Goal: Task Accomplishment & Management: Manage account settings

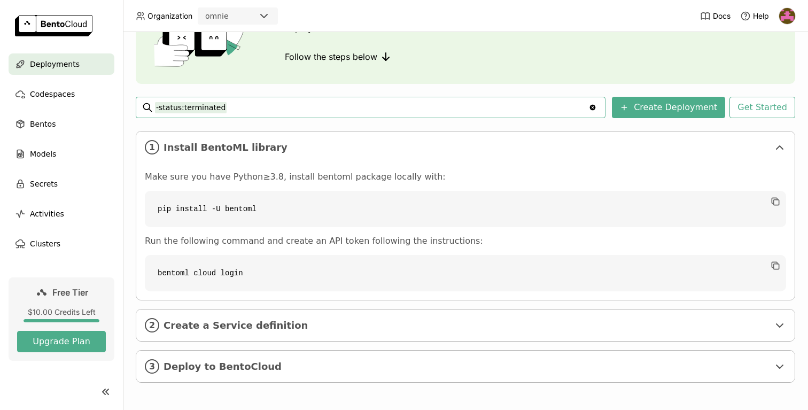
scroll to position [97, 0]
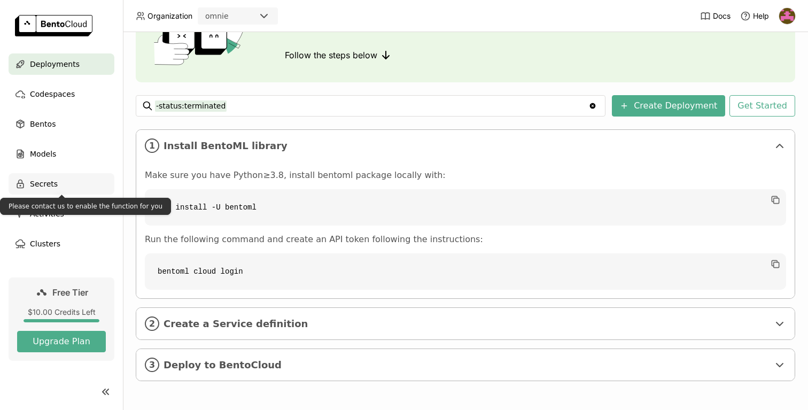
click at [39, 186] on span "Secrets" at bounding box center [44, 183] width 28 height 13
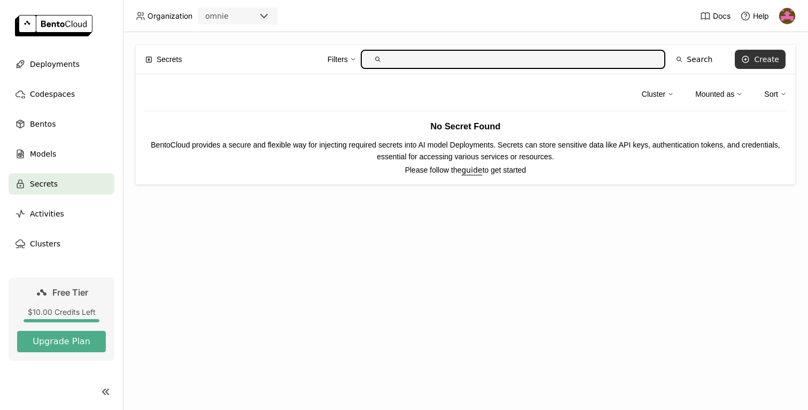
click at [779, 57] on button "Create" at bounding box center [760, 59] width 51 height 19
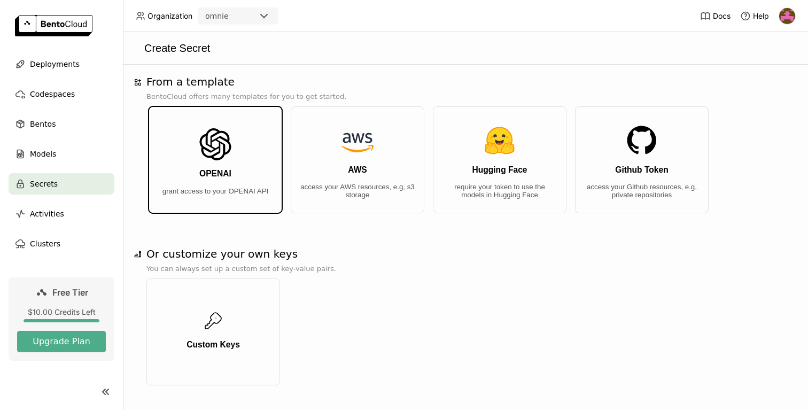
click at [230, 142] on img "button" at bounding box center [215, 144] width 32 height 32
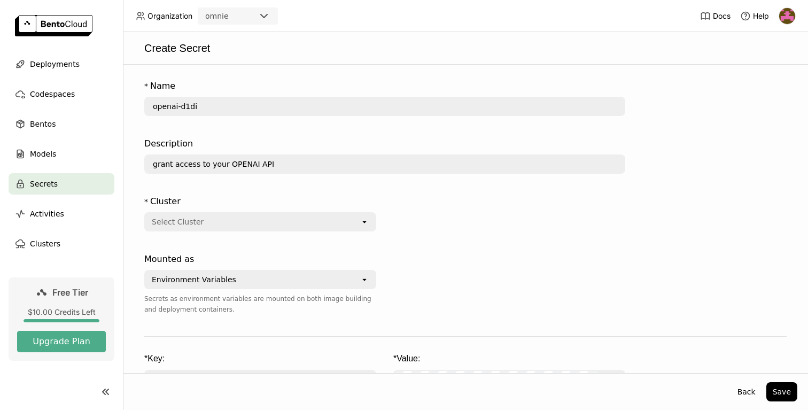
click at [261, 291] on div "Environment Variables open Secrets as environment variables are mounted on both…" at bounding box center [260, 292] width 232 height 45
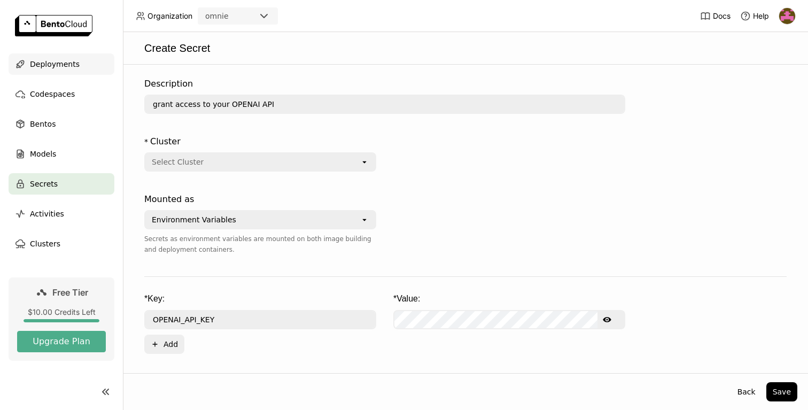
click at [59, 60] on span "Deployments" at bounding box center [55, 64] width 50 height 13
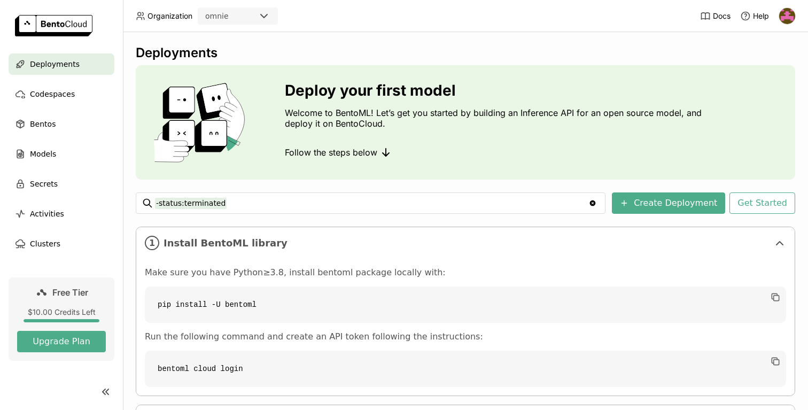
click at [794, 18] on img at bounding box center [787, 16] width 16 height 16
click at [775, 71] on span "API Tokens" at bounding box center [771, 71] width 38 height 10
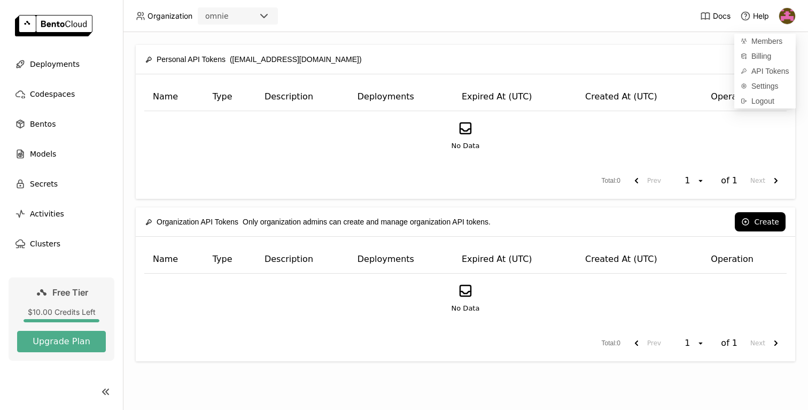
click at [719, 141] on div "No Data" at bounding box center [465, 135] width 624 height 31
click at [768, 63] on button "Create" at bounding box center [760, 59] width 51 height 19
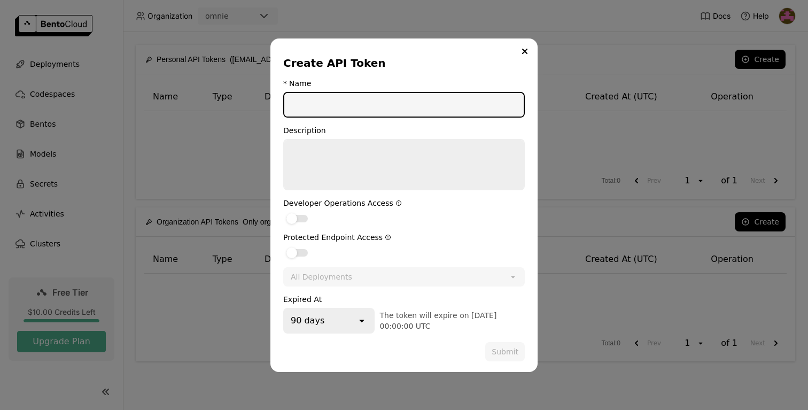
click at [418, 99] on input "dialog" at bounding box center [403, 105] width 239 height 24
type input "T"
click at [297, 215] on div "dialog" at bounding box center [297, 218] width 21 height 7
click at [283, 212] on input "dialog" at bounding box center [283, 212] width 0 height 0
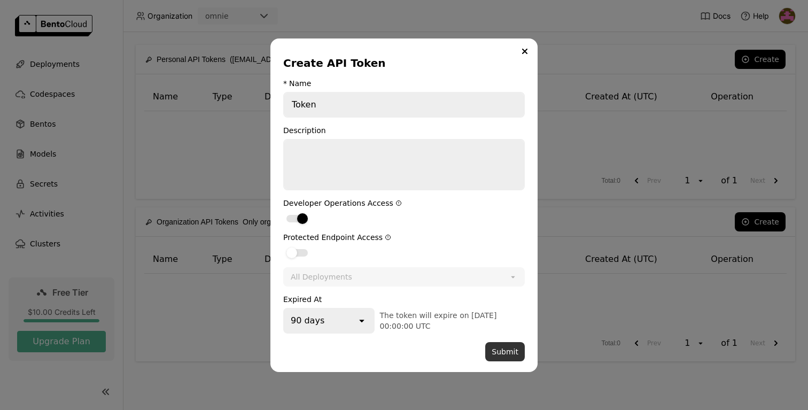
click at [514, 357] on button "Submit" at bounding box center [505, 351] width 40 height 19
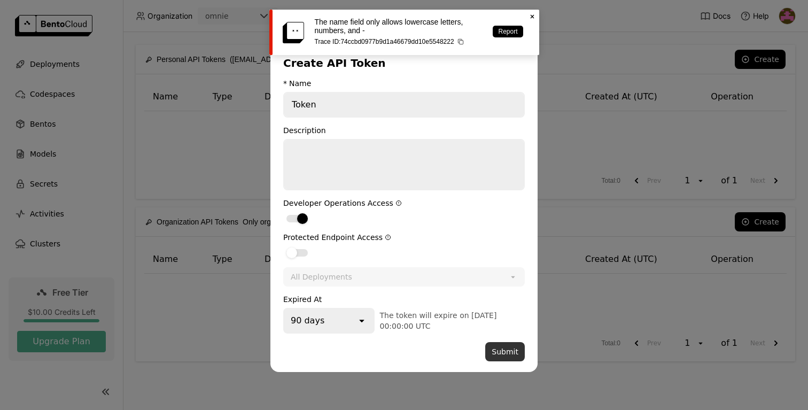
click at [506, 354] on button "Submit" at bounding box center [505, 351] width 40 height 19
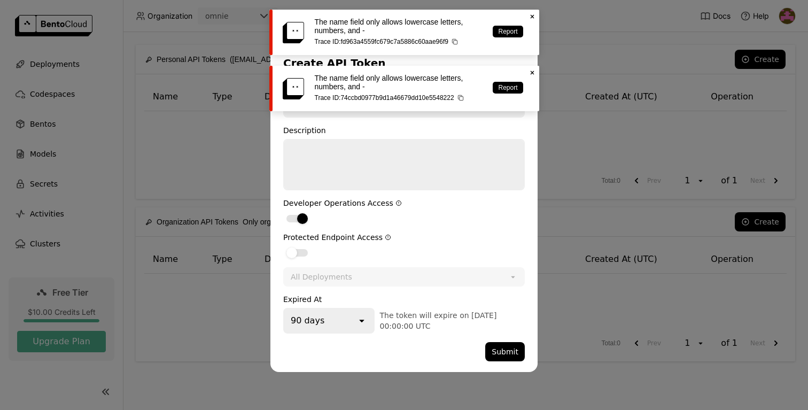
click at [531, 74] on icon "Close" at bounding box center [532, 72] width 9 height 9
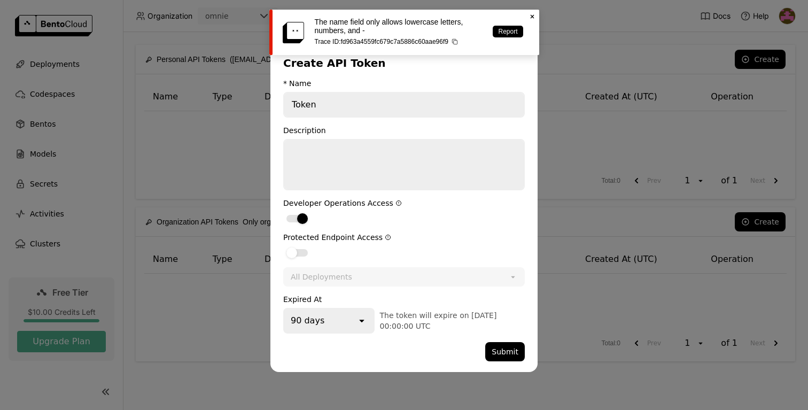
click at [532, 17] on icon at bounding box center [532, 17] width 4 height 4
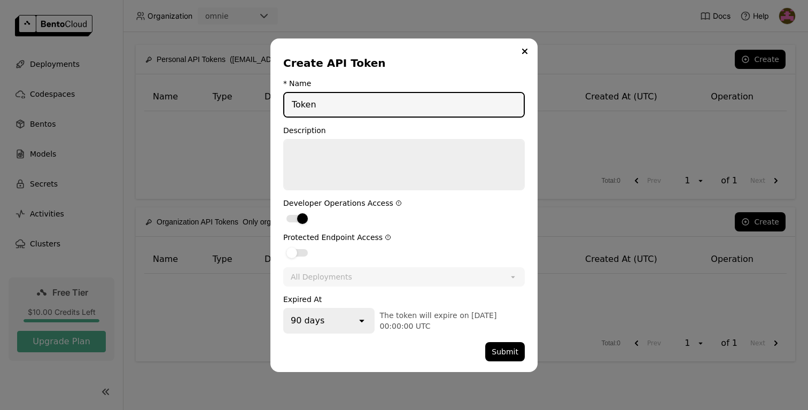
click at [361, 106] on input "Token" at bounding box center [403, 105] width 239 height 24
drag, startPoint x: 361, startPoint y: 106, endPoint x: 271, endPoint y: 101, distance: 90.5
click at [271, 101] on div "Create API Token * Name Token Description Developer Operations Access Protected…" at bounding box center [404, 205] width 267 height 334
type input "omnietoken"
click at [504, 348] on button "Submit" at bounding box center [505, 351] width 40 height 19
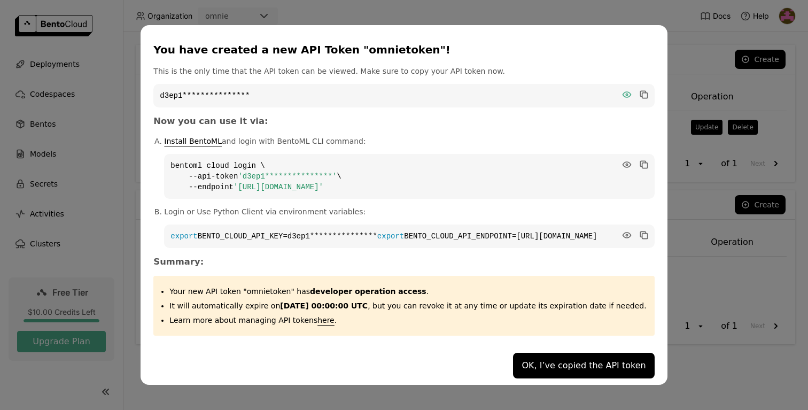
click at [623, 92] on icon "dialog" at bounding box center [627, 94] width 8 height 5
click at [642, 92] on icon "dialog" at bounding box center [644, 94] width 5 height 5
click at [623, 233] on icon "dialog" at bounding box center [627, 235] width 8 height 5
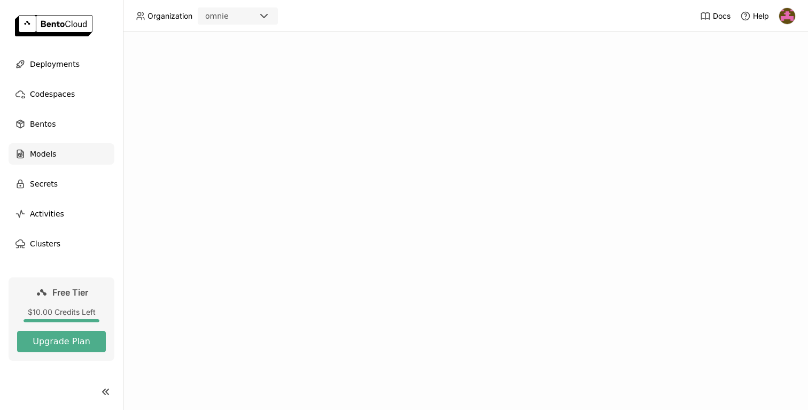
click at [37, 157] on span "Models" at bounding box center [43, 154] width 26 height 13
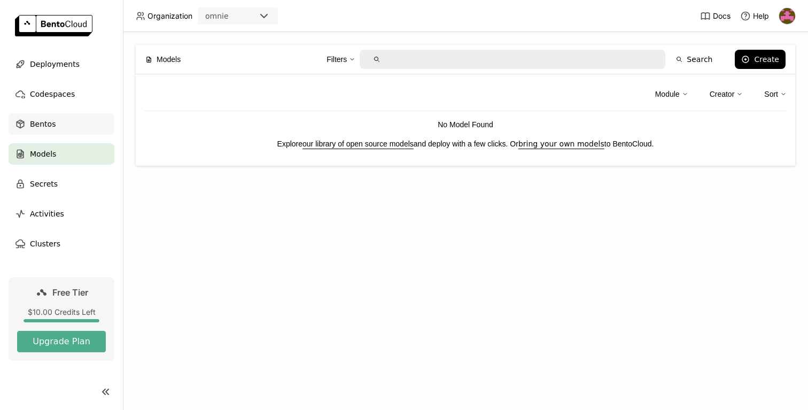
click at [48, 128] on span "Bentos" at bounding box center [43, 124] width 26 height 13
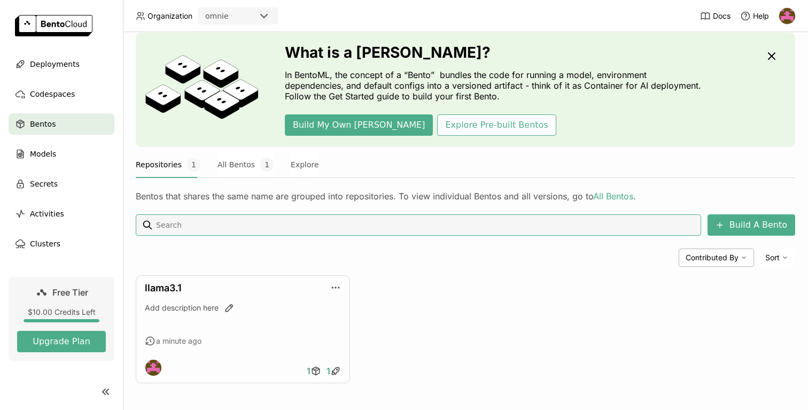
scroll to position [35, 0]
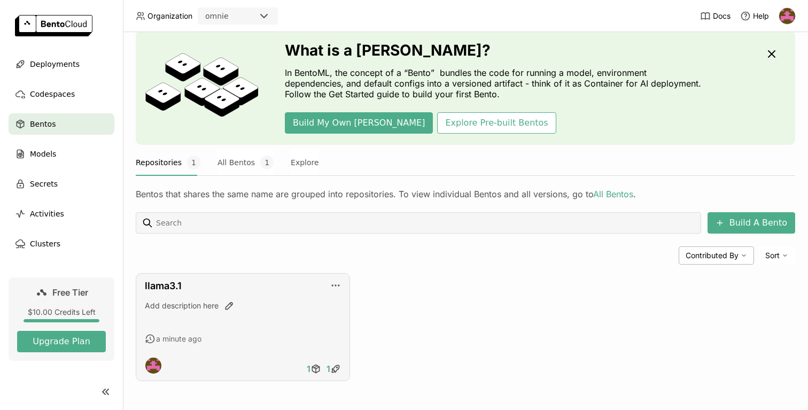
click at [242, 321] on div "Add description here" at bounding box center [243, 314] width 196 height 29
click at [333, 369] on icon at bounding box center [335, 369] width 11 height 11
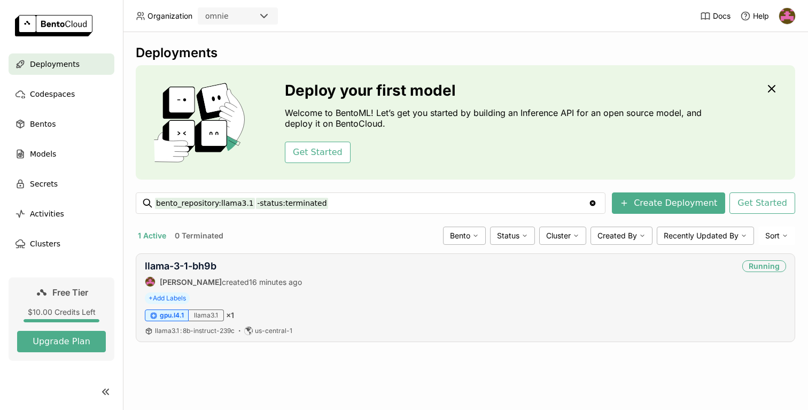
click at [713, 308] on div "llama-3-1-bh9b [PERSON_NAME] created 16 minutes ago Running + Add Labels gpu.l4…" at bounding box center [466, 297] width 660 height 89
click at [179, 331] on span "llama3.1 : 8b-instruct-239c" at bounding box center [195, 331] width 80 height 8
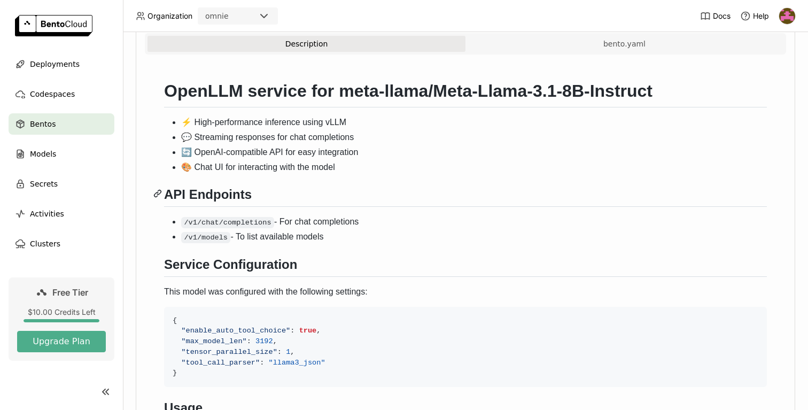
scroll to position [246, 0]
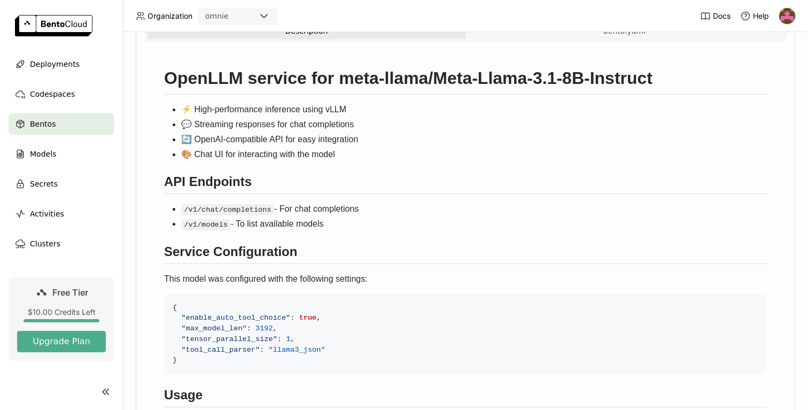
click at [44, 125] on span "Bentos" at bounding box center [43, 124] width 26 height 13
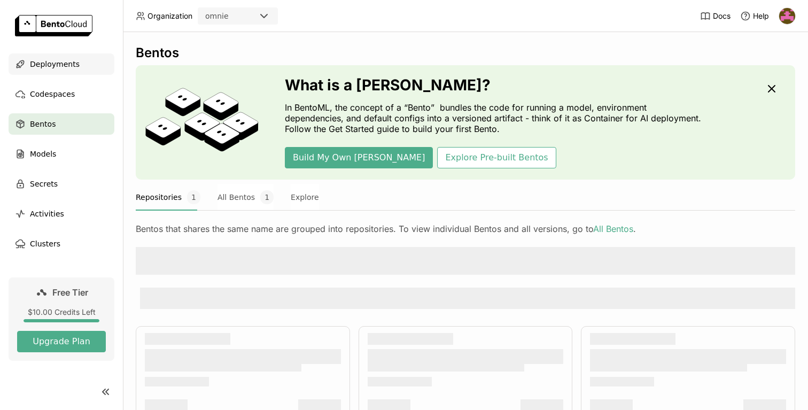
click at [50, 65] on span "Deployments" at bounding box center [55, 64] width 50 height 13
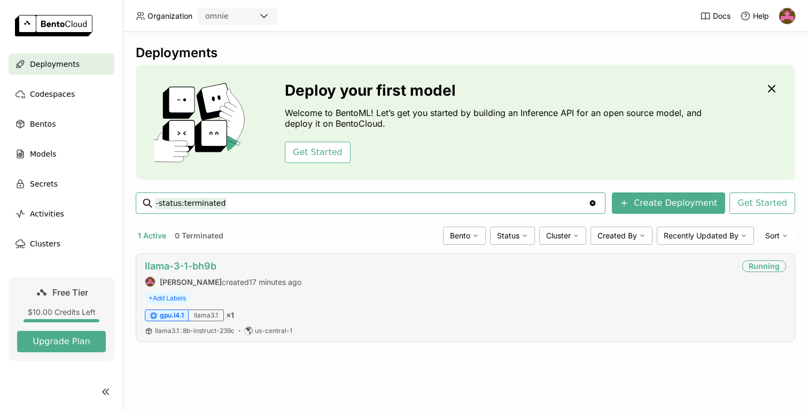
click at [194, 265] on link "llama-3-1-bh9b" at bounding box center [181, 265] width 72 height 11
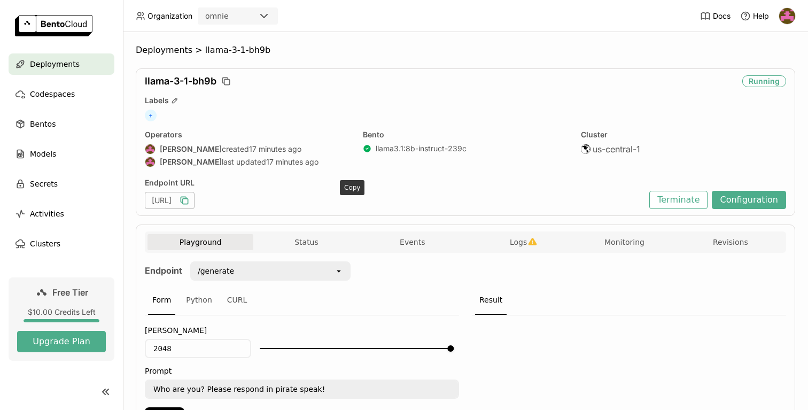
click at [190, 199] on icon "button" at bounding box center [184, 200] width 11 height 11
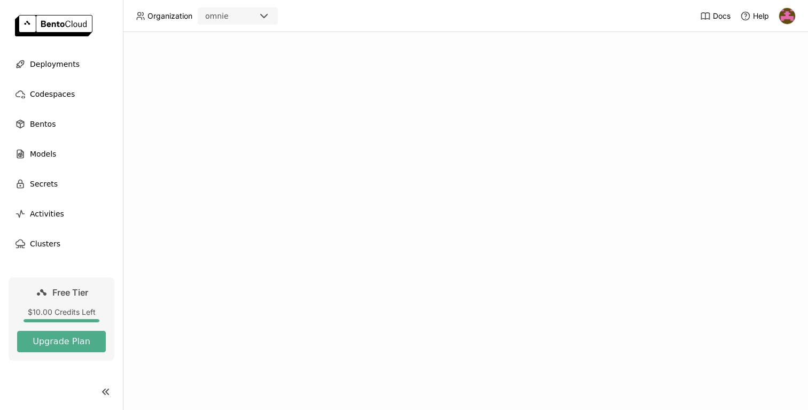
click at [259, 14] on icon at bounding box center [264, 16] width 13 height 13
click at [241, 41] on div "omnie" at bounding box center [237, 38] width 63 height 11
click at [45, 154] on span "Models" at bounding box center [43, 154] width 26 height 13
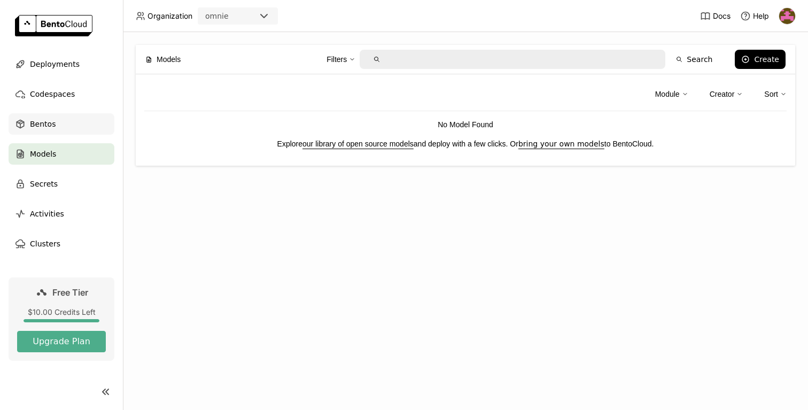
click at [56, 123] on div "Bentos" at bounding box center [62, 123] width 106 height 21
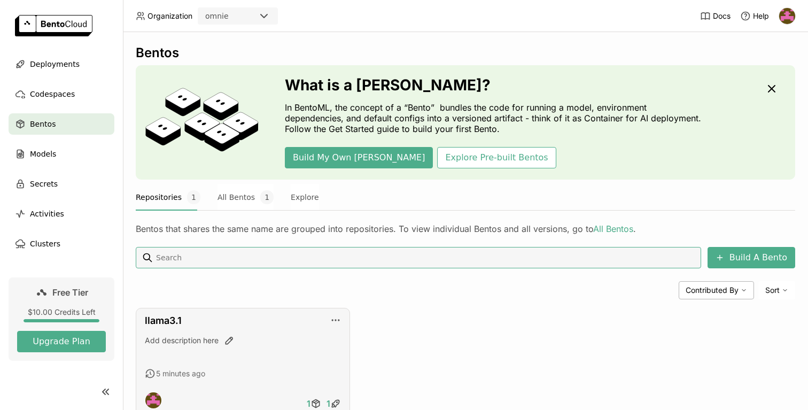
click at [259, 345] on div "Add description here" at bounding box center [243, 340] width 196 height 11
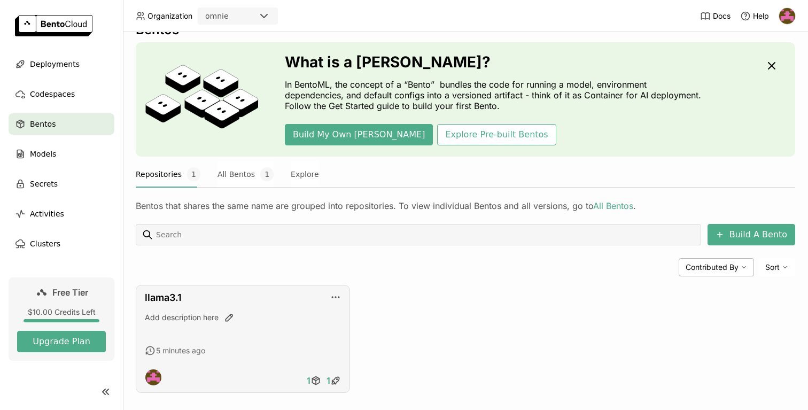
scroll to position [35, 0]
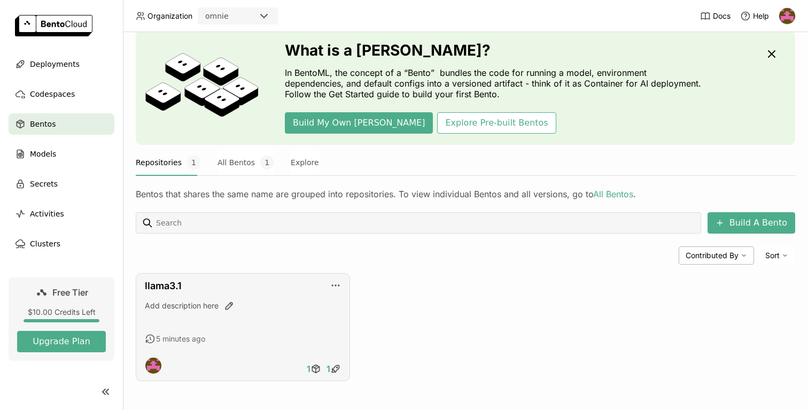
click at [295, 297] on div "llama3.1 Add description here 5 minutes ago 1 1" at bounding box center [243, 327] width 214 height 108
click at [161, 283] on link "llama3.1" at bounding box center [163, 285] width 37 height 11
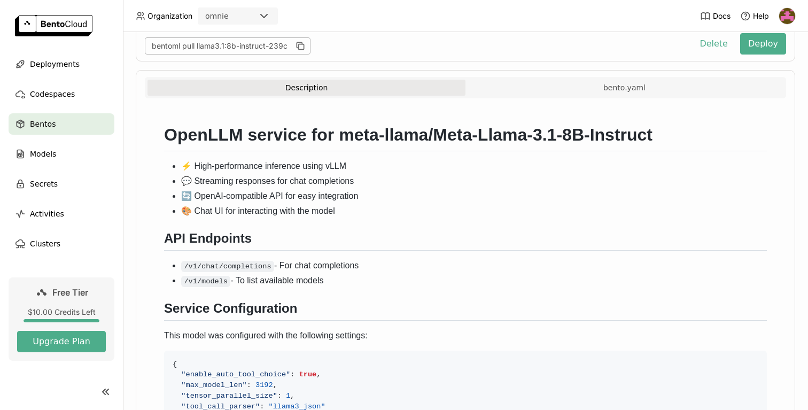
scroll to position [189, 0]
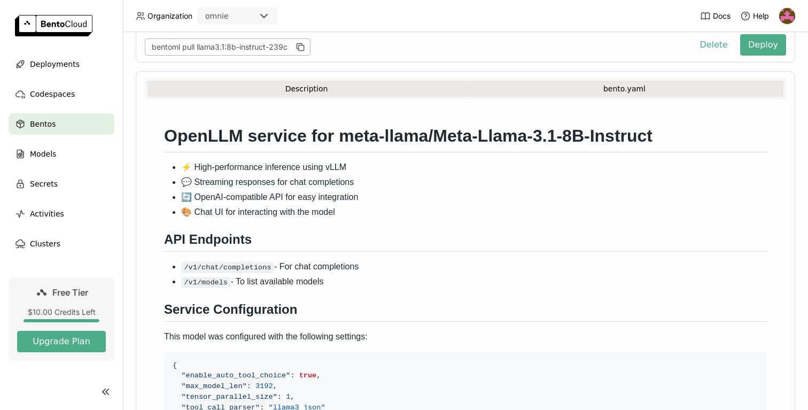
click at [616, 83] on button "bento.yaml" at bounding box center [625, 89] width 318 height 16
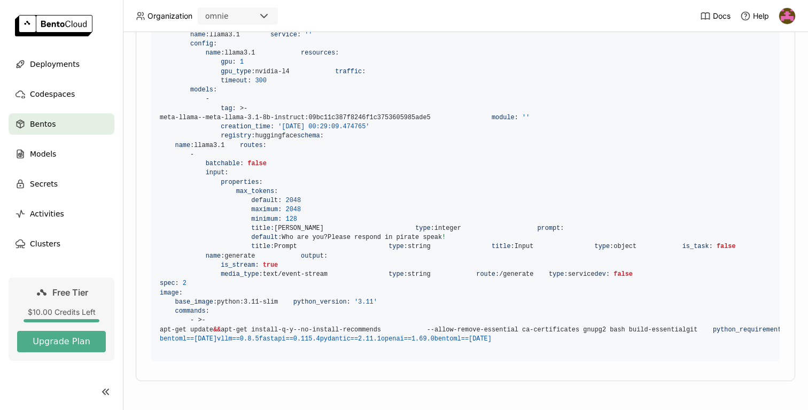
scroll to position [740, 0]
